Goal: Information Seeking & Learning: Learn about a topic

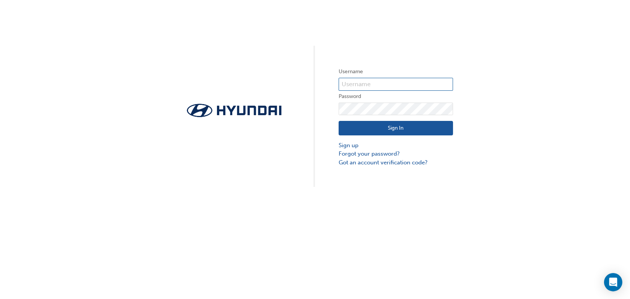
type input "32882"
click at [401, 126] on button "Sign In" at bounding box center [396, 128] width 114 height 15
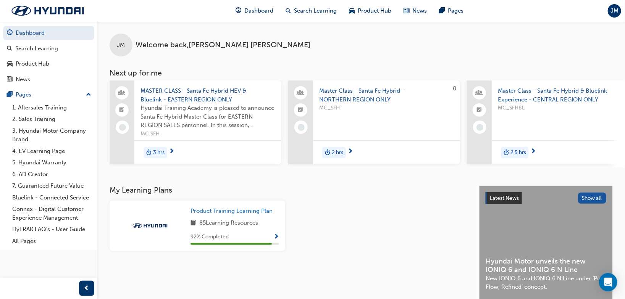
click at [219, 234] on div "92 % Completed" at bounding box center [234, 237] width 89 height 10
click at [226, 211] on span "Product Training Learning Plan" at bounding box center [231, 211] width 82 height 7
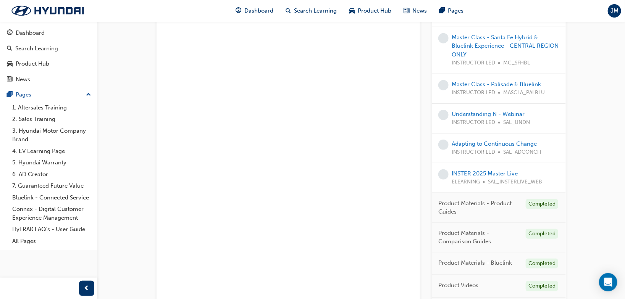
scroll to position [267, 0]
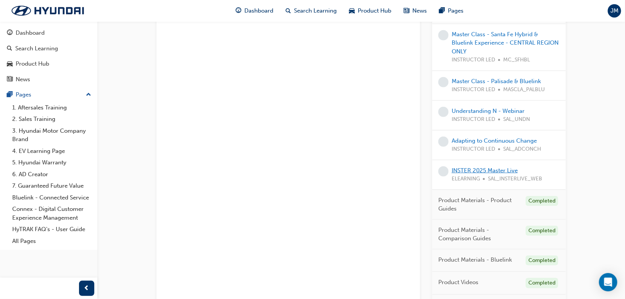
click at [493, 169] on link "INSTER 2025 Master Live" at bounding box center [484, 170] width 66 height 7
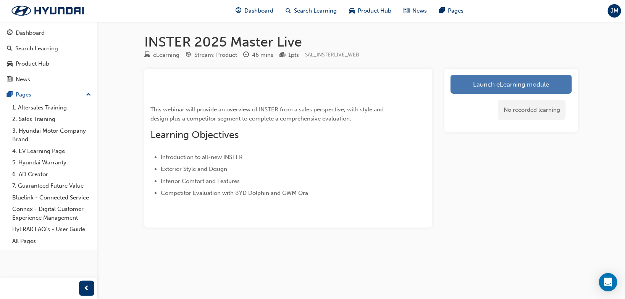
click at [471, 85] on link "Launch eLearning module" at bounding box center [510, 84] width 121 height 19
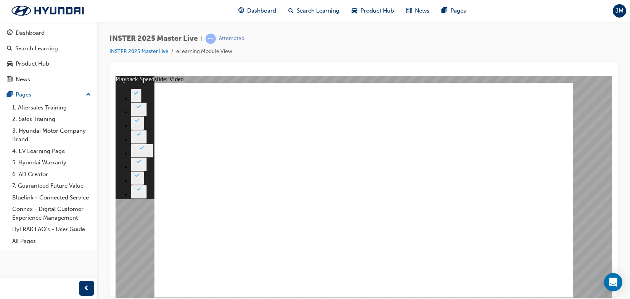
drag, startPoint x: 493, startPoint y: 255, endPoint x: 498, endPoint y: 255, distance: 5.0
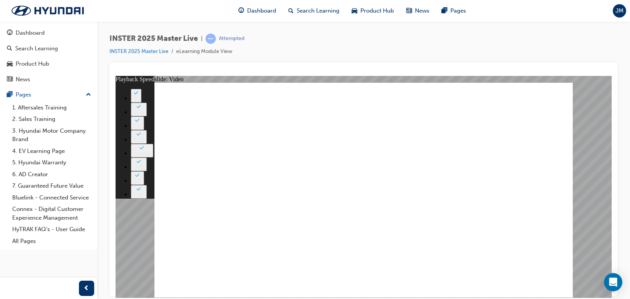
type input "2726"
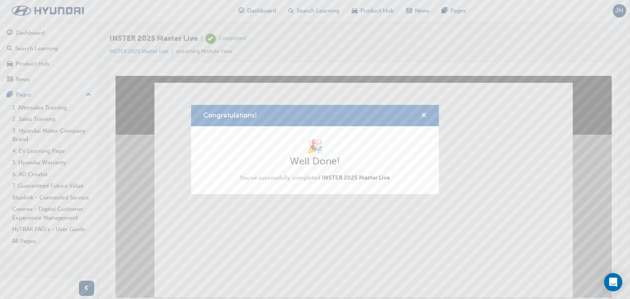
click at [424, 114] on span "cross-icon" at bounding box center [424, 116] width 6 height 7
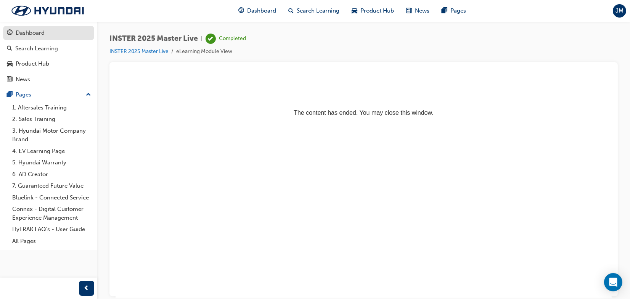
click at [20, 34] on div "Dashboard" at bounding box center [30, 33] width 29 height 9
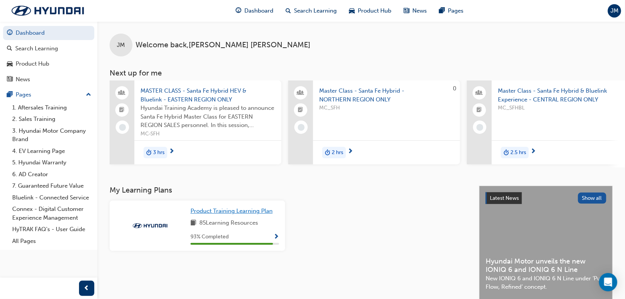
click at [259, 214] on span "Product Training Learning Plan" at bounding box center [231, 211] width 82 height 7
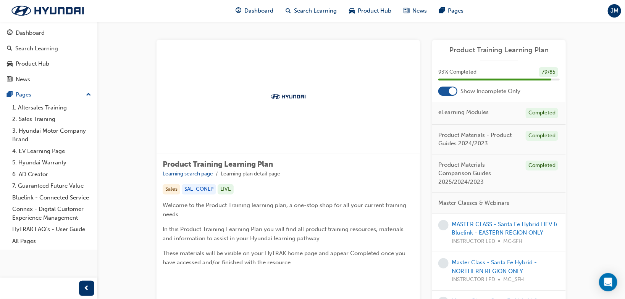
click at [451, 91] on div at bounding box center [453, 91] width 8 height 8
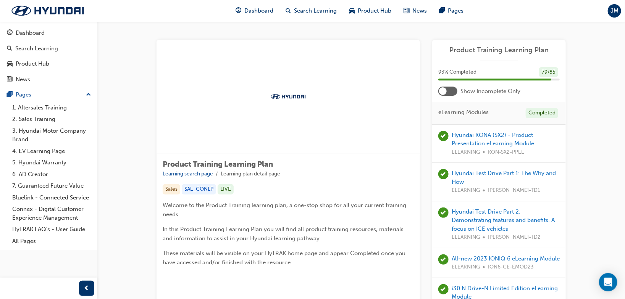
click at [451, 91] on div at bounding box center [447, 91] width 19 height 9
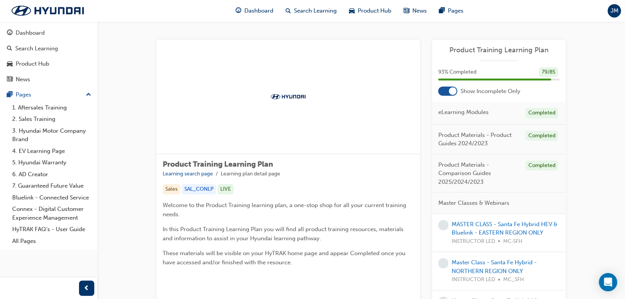
click at [451, 94] on div at bounding box center [453, 91] width 8 height 8
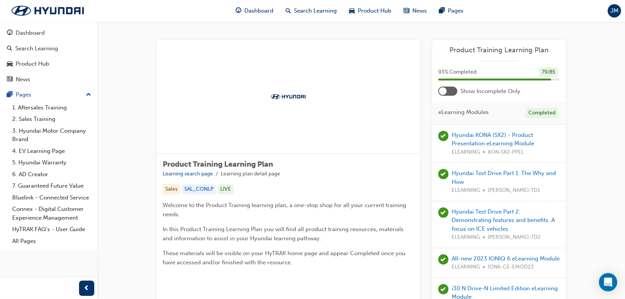
click at [451, 90] on div at bounding box center [447, 91] width 19 height 9
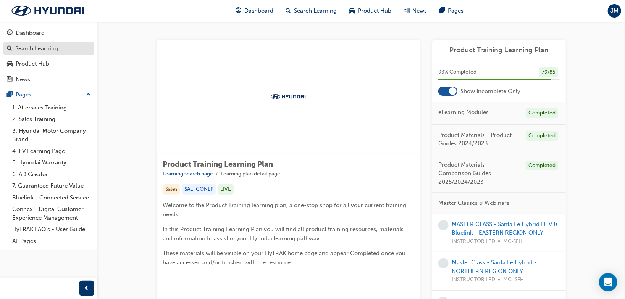
click at [44, 46] on div "Search Learning" at bounding box center [36, 48] width 43 height 9
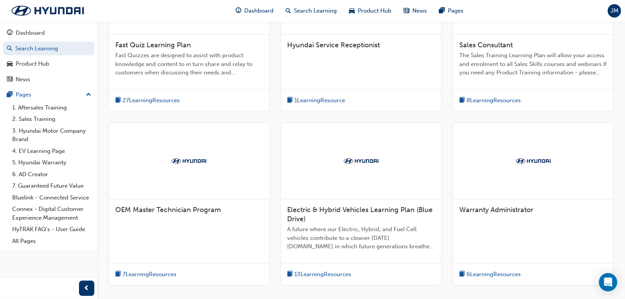
scroll to position [147, 0]
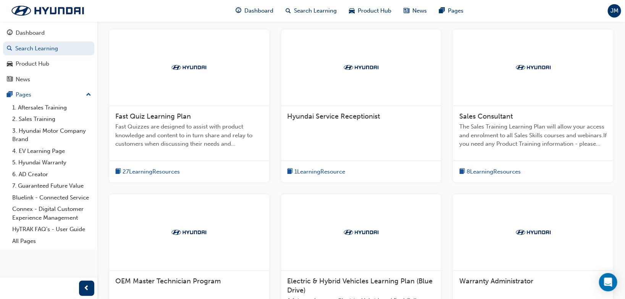
click at [323, 174] on span "1 Learning Resource" at bounding box center [320, 172] width 51 height 9
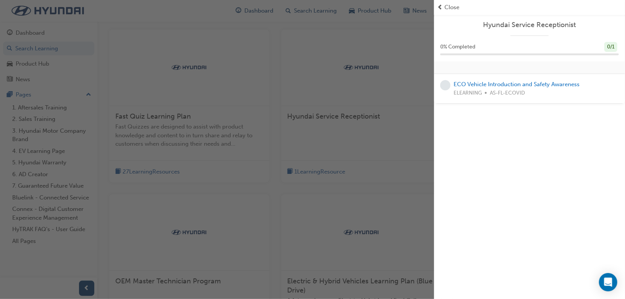
click at [437, 5] on span "prev-icon" at bounding box center [440, 7] width 6 height 9
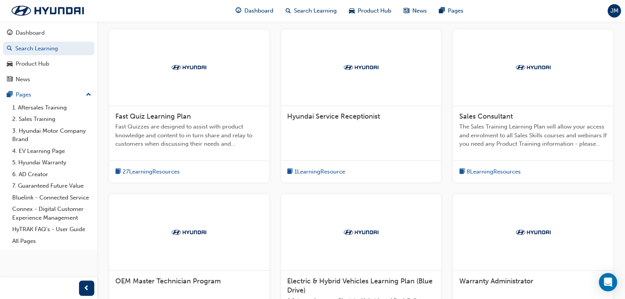
click at [482, 171] on span "8 Learning Resources" at bounding box center [493, 172] width 54 height 9
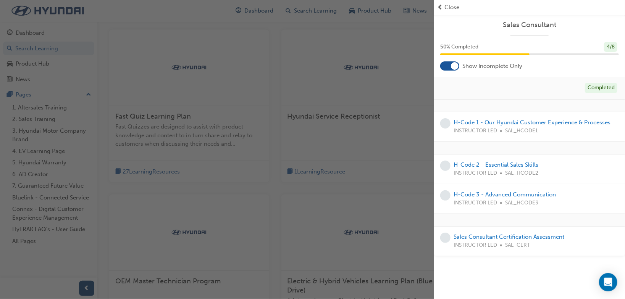
click at [443, 7] on div "Close" at bounding box center [529, 7] width 185 height 9
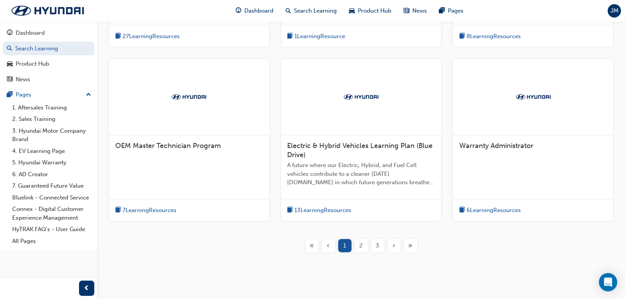
scroll to position [300, 0]
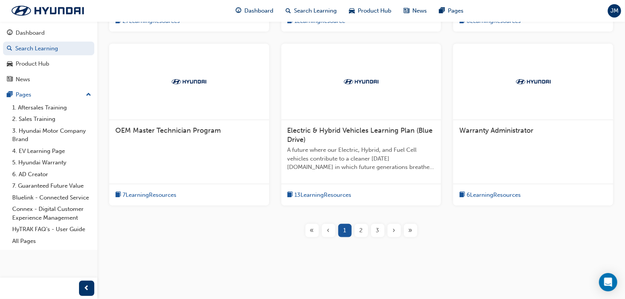
click at [499, 192] on span "6 Learning Resources" at bounding box center [493, 195] width 54 height 9
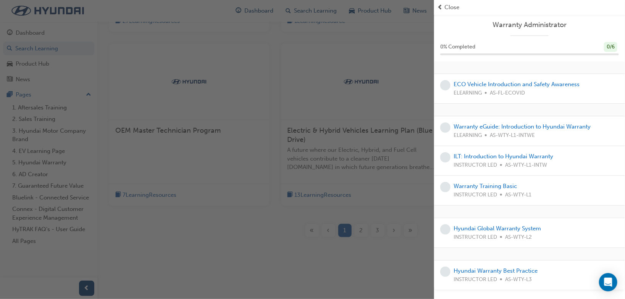
click at [449, 10] on span "Close" at bounding box center [451, 7] width 15 height 9
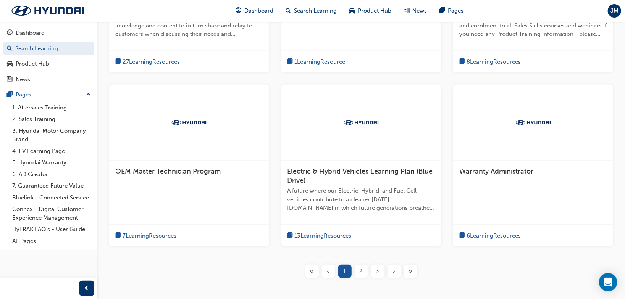
scroll to position [261, 0]
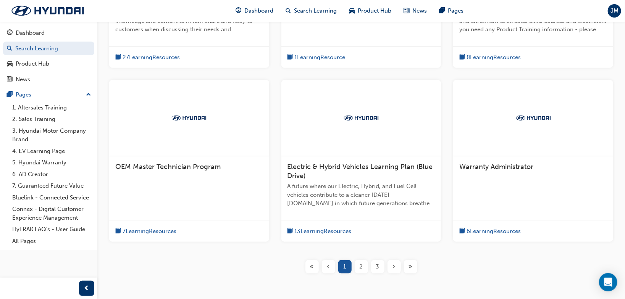
drag, startPoint x: 362, startPoint y: 271, endPoint x: 355, endPoint y: 267, distance: 7.7
click at [362, 271] on span "2" at bounding box center [361, 267] width 3 height 9
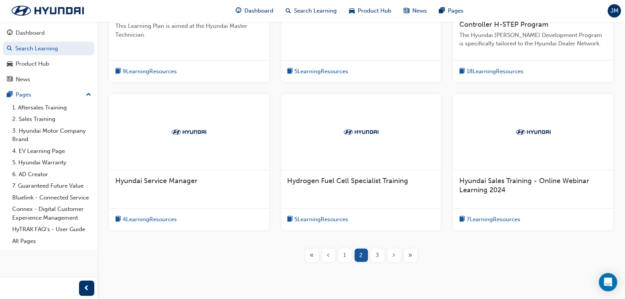
scroll to position [261, 0]
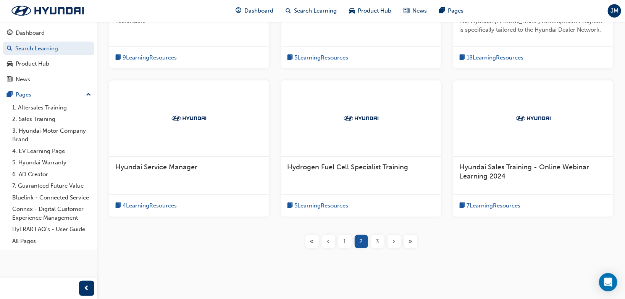
click at [378, 240] on span "3" at bounding box center [377, 241] width 3 height 9
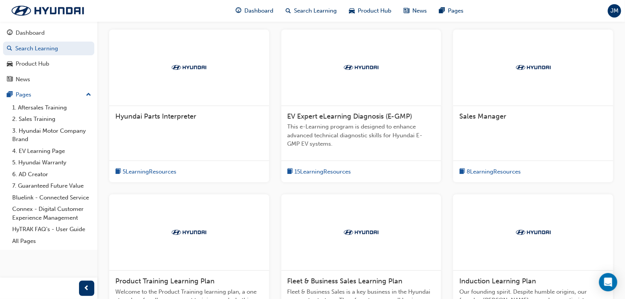
scroll to position [290, 0]
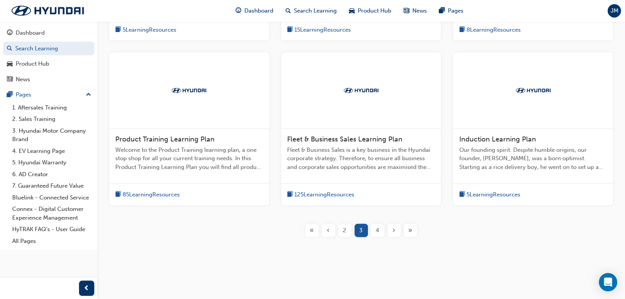
click at [377, 229] on span "4" at bounding box center [377, 230] width 3 height 9
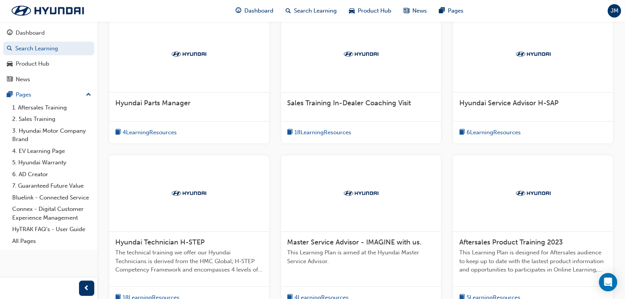
scroll to position [264, 0]
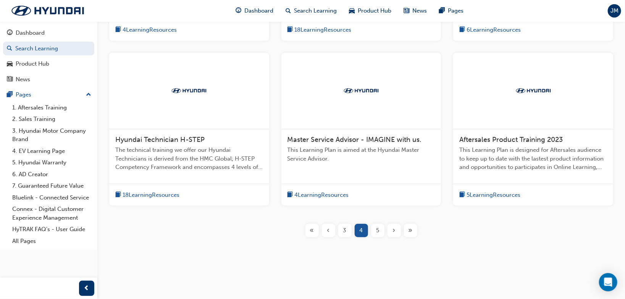
click at [376, 228] on span "5" at bounding box center [377, 230] width 3 height 9
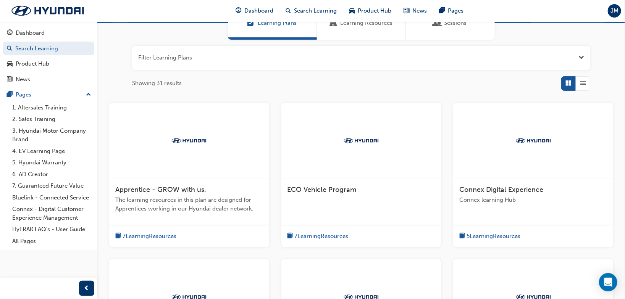
scroll to position [73, 0]
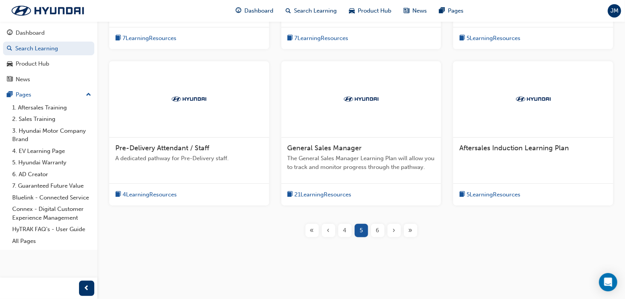
click at [375, 232] on div "6" at bounding box center [377, 230] width 13 height 13
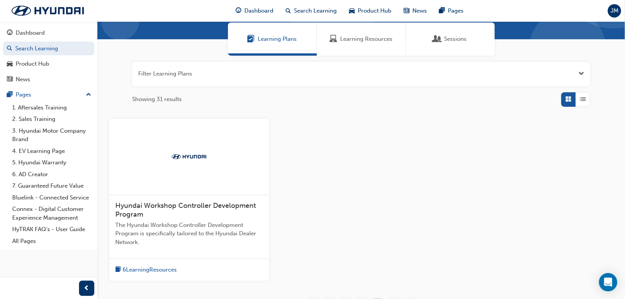
scroll to position [19, 0]
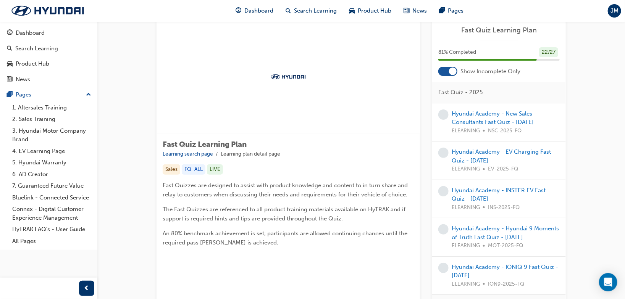
scroll to position [38, 0]
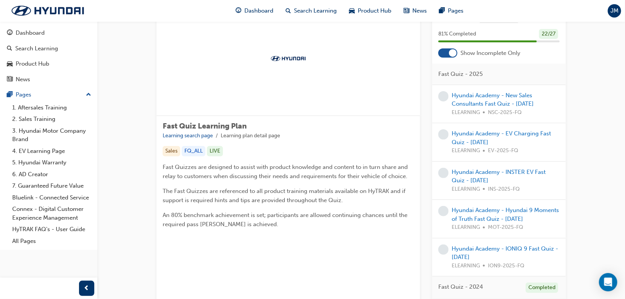
drag, startPoint x: 508, startPoint y: 103, endPoint x: 306, endPoint y: 103, distance: 202.3
click at [306, 103] on div at bounding box center [287, 59] width 263 height 114
click at [383, 121] on div "Fast Quiz Learning Plan Learning search page Learning plan detail page Sales FQ…" at bounding box center [287, 178] width 263 height 125
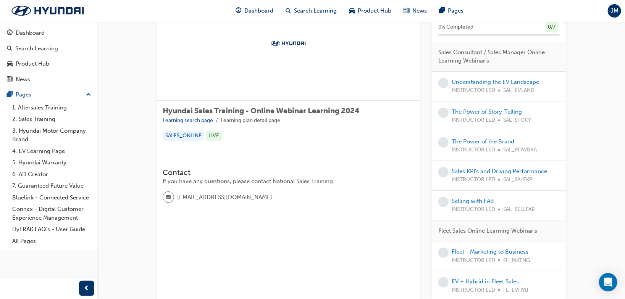
scroll to position [76, 0]
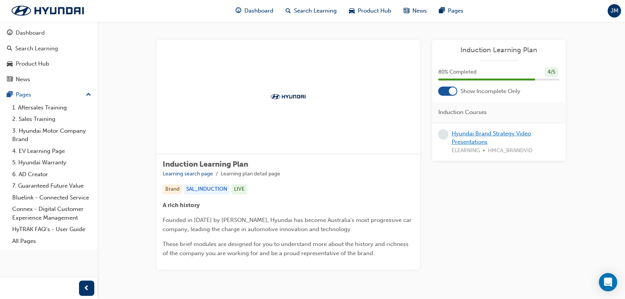
click at [479, 134] on link "Hyundai Brand Strategy Video Presentations" at bounding box center [490, 138] width 79 height 16
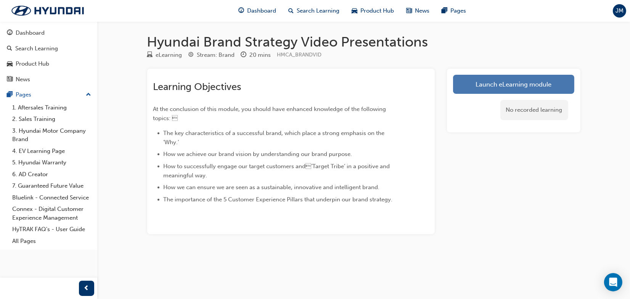
click at [474, 80] on link "Launch eLearning module" at bounding box center [513, 84] width 121 height 19
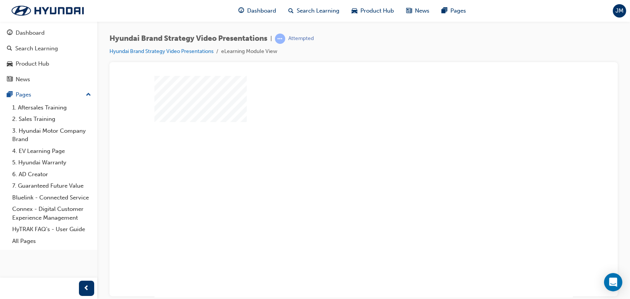
click at [346, 169] on div "play" at bounding box center [346, 169] width 0 height 0
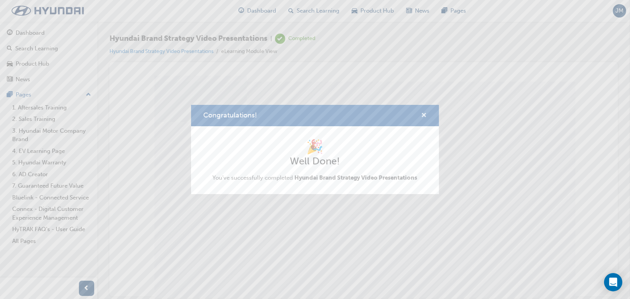
click at [423, 115] on span "cross-icon" at bounding box center [424, 116] width 6 height 7
